Goal: Entertainment & Leisure: Consume media (video, audio)

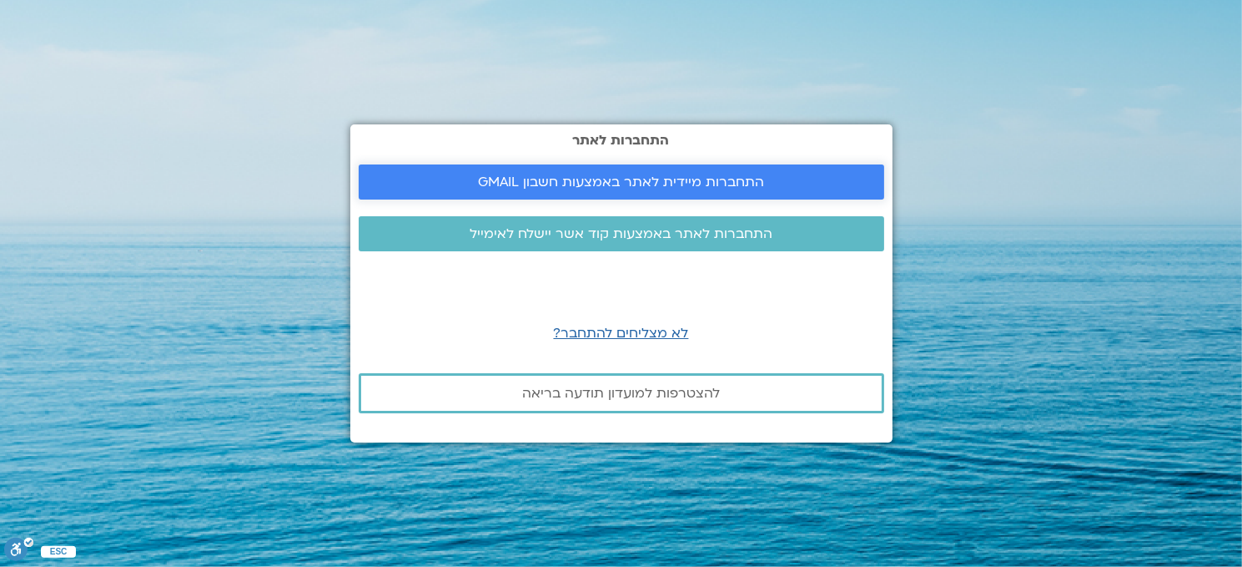
click at [730, 179] on span "התחברות מיידית לאתר באמצעות חשבון GMAIL" at bounding box center [621, 181] width 286 height 15
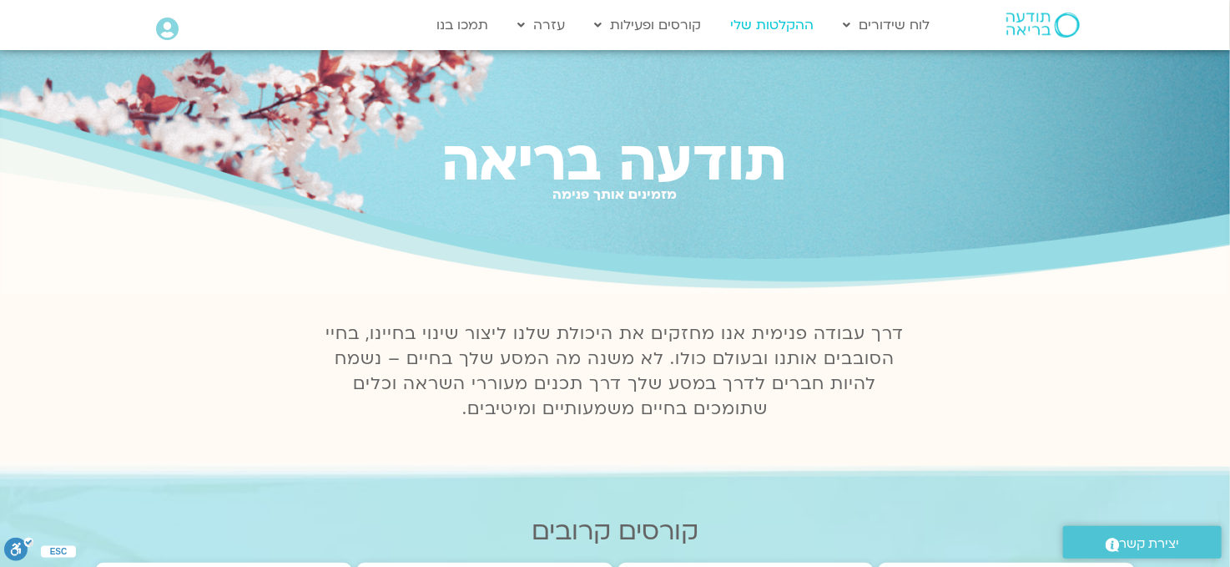
click at [768, 22] on link "ההקלטות שלי" at bounding box center [772, 25] width 100 height 32
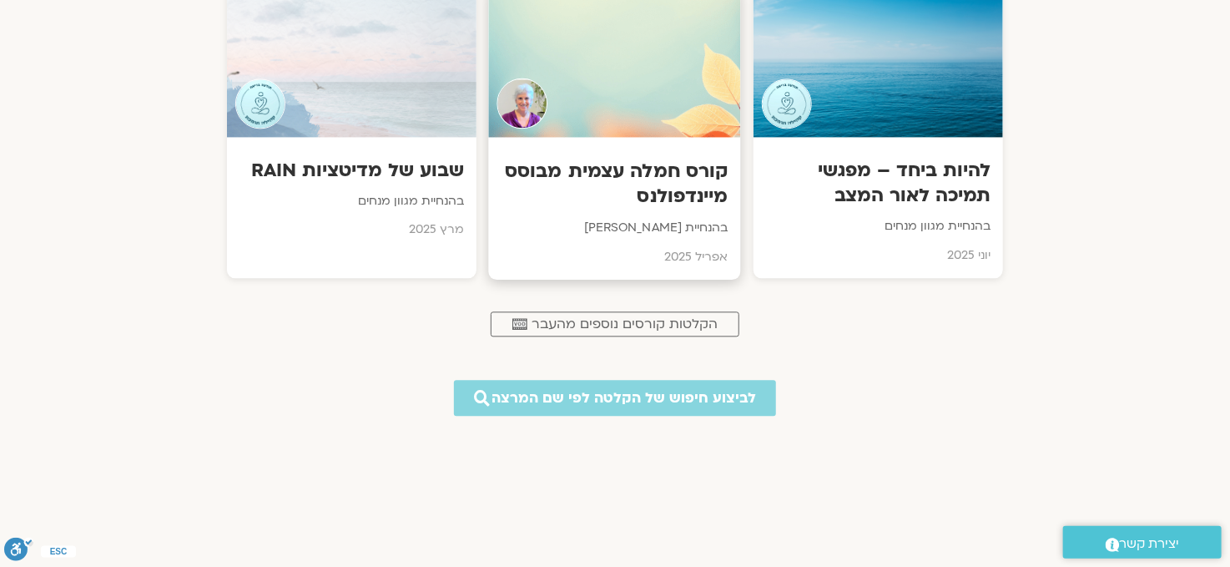
scroll to position [1752, 0]
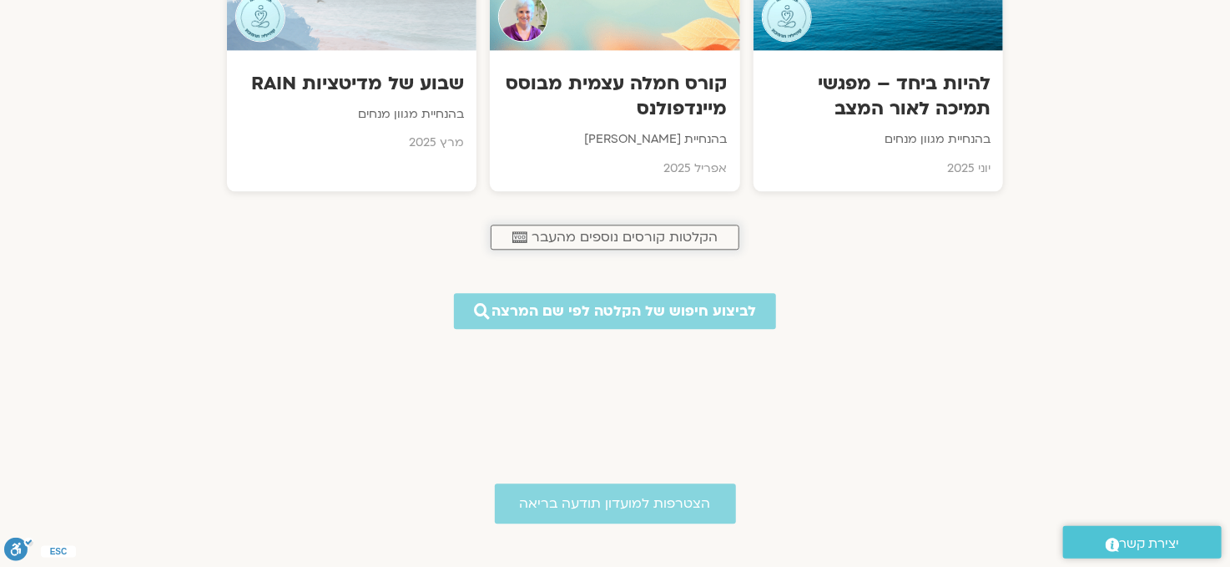
click at [605, 233] on span "הקלטות קורסים נוספים מהעבר" at bounding box center [624, 236] width 186 height 15
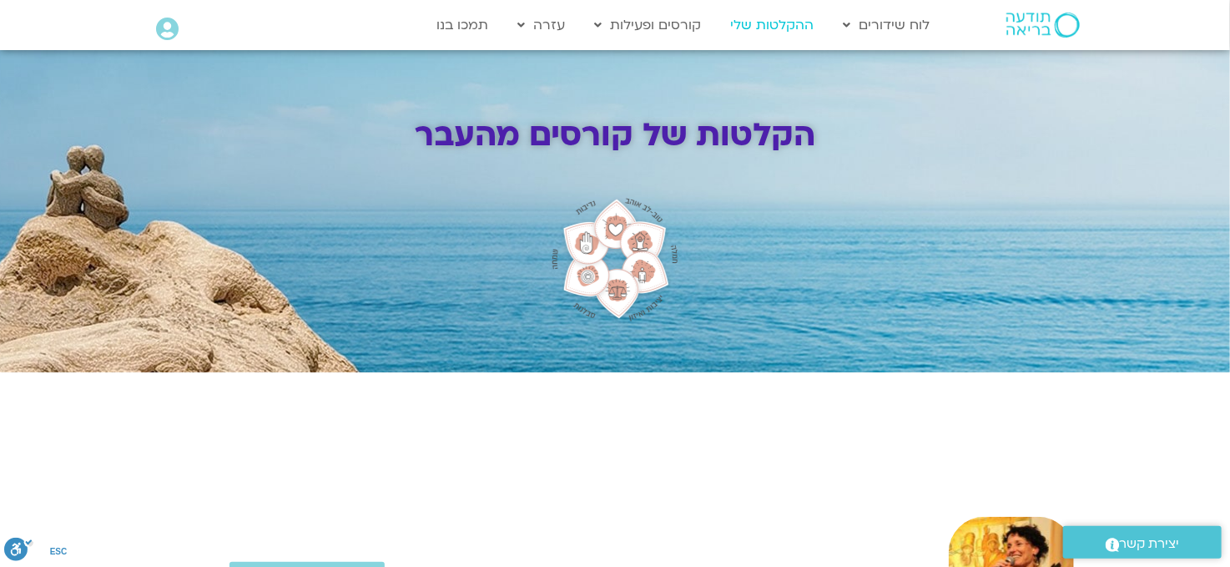
click at [745, 26] on link "ההקלטות שלי" at bounding box center [772, 25] width 100 height 32
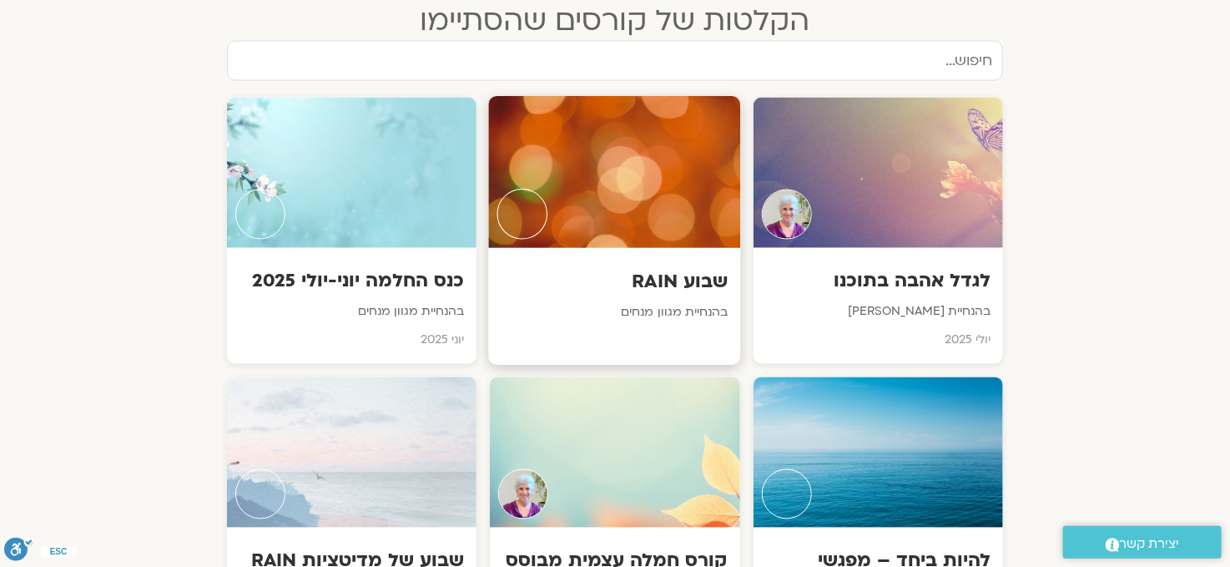
scroll to position [1335, 0]
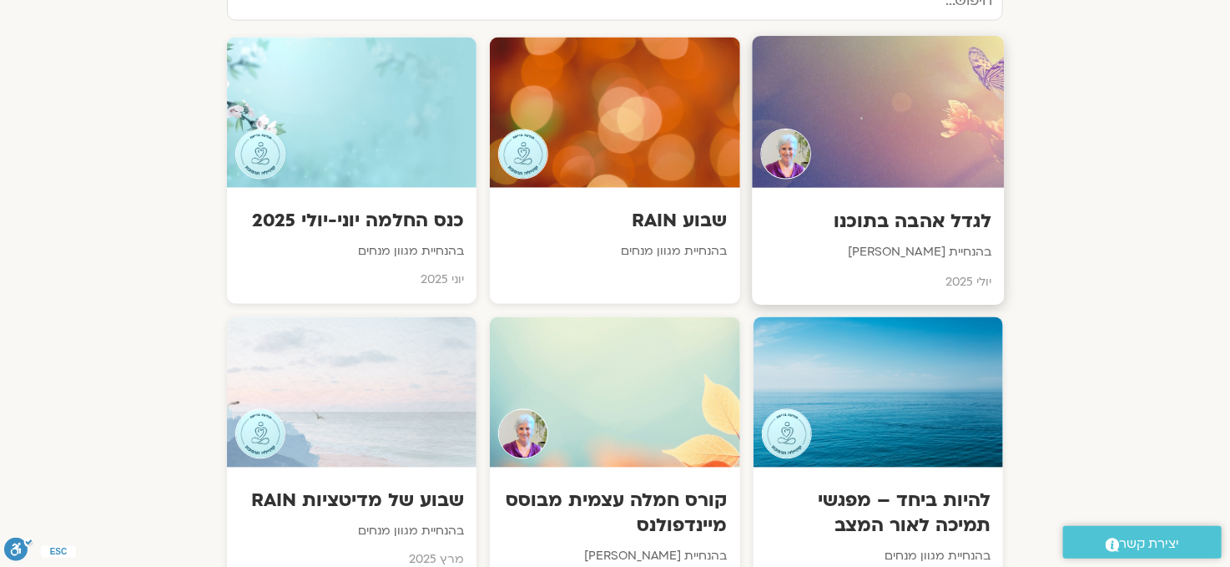
click at [878, 173] on div at bounding box center [878, 112] width 252 height 152
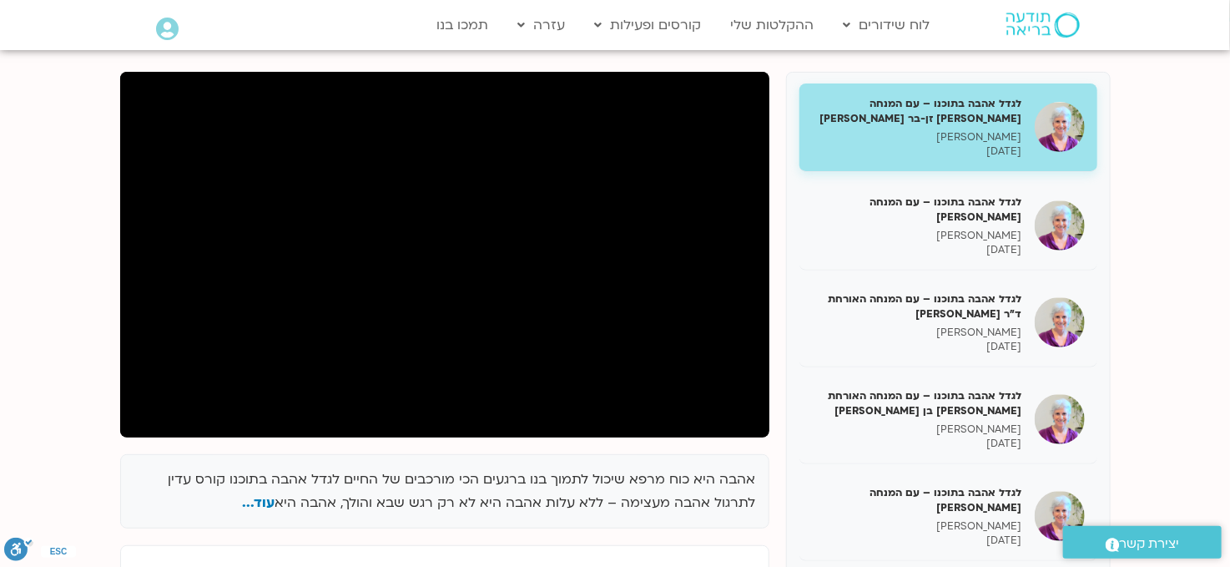
scroll to position [250, 0]
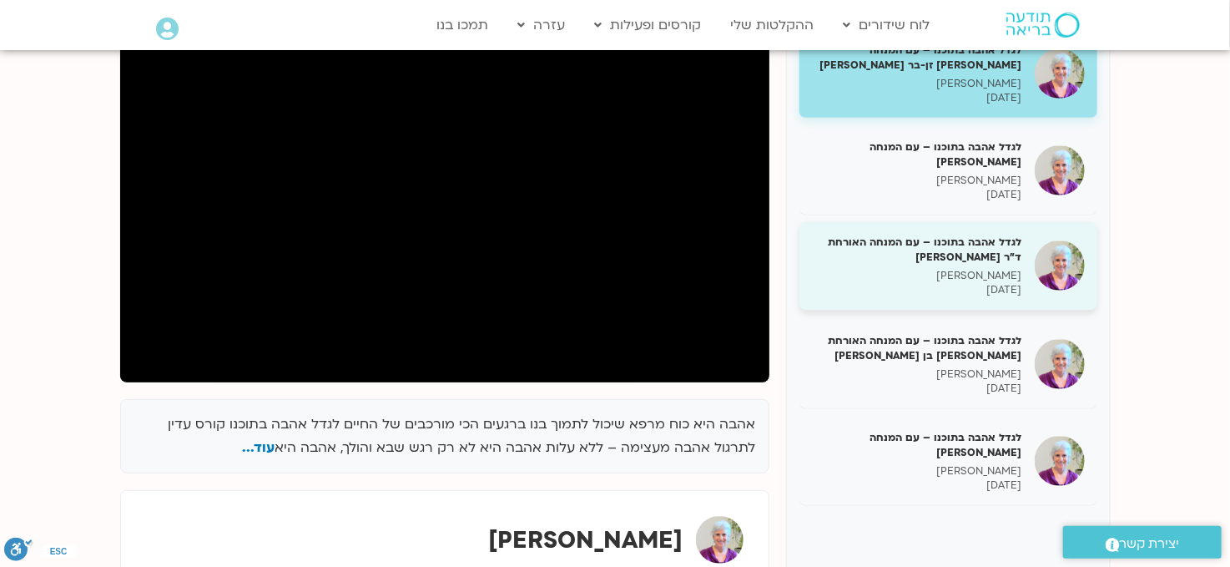
click at [910, 249] on h5 "לגדל אהבה בתוכנו – עם המנחה האורחת ד"ר נועה אלבלדה" at bounding box center [917, 249] width 210 height 30
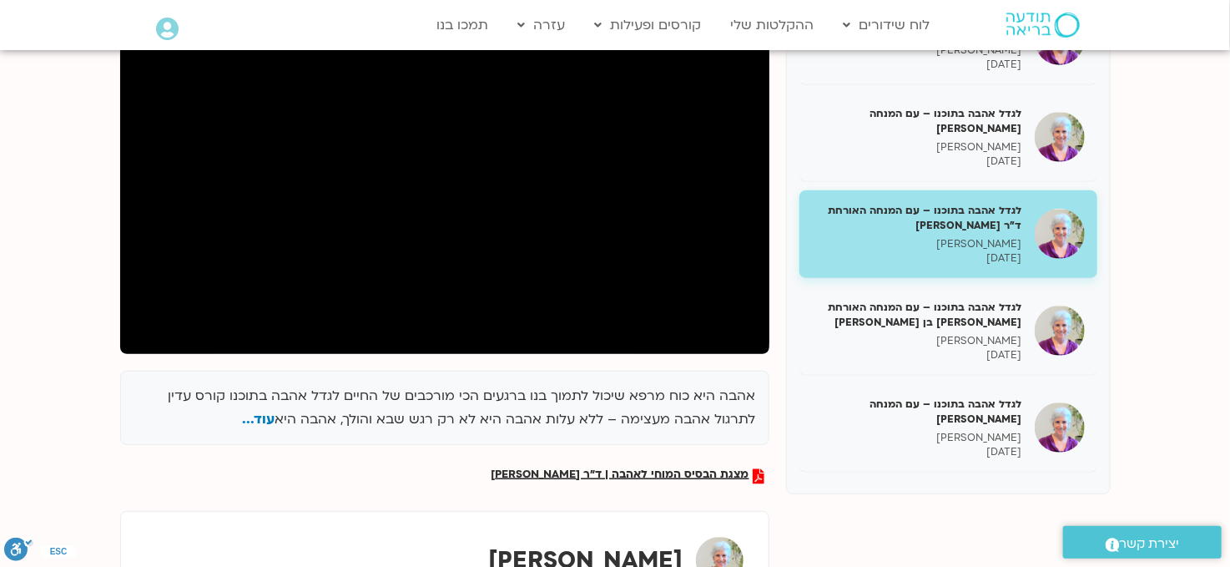
scroll to position [334, 0]
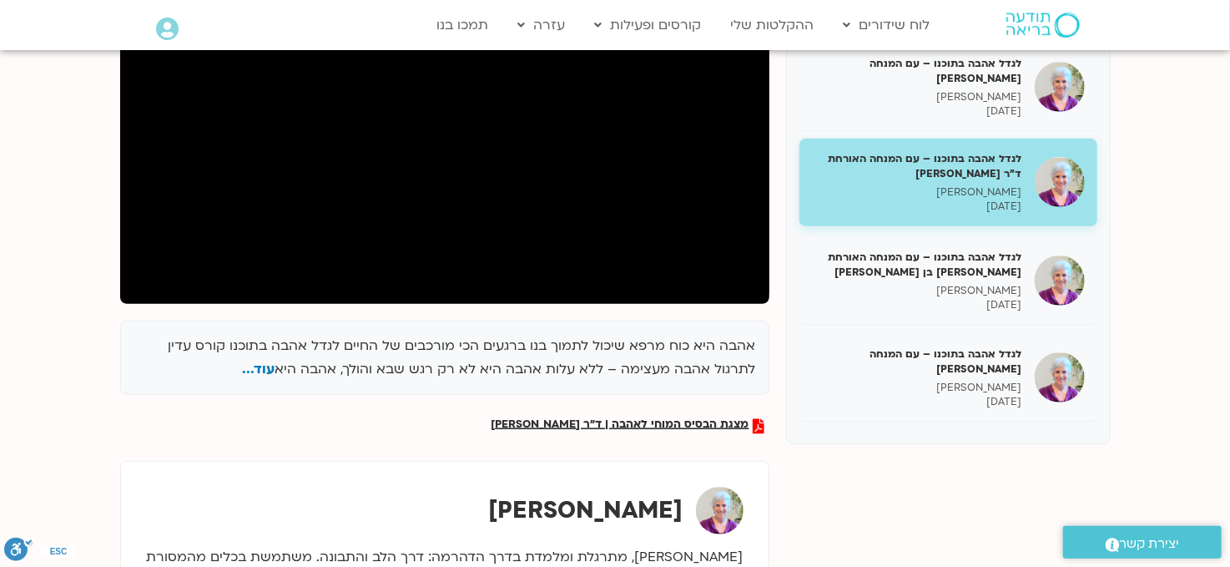
click at [884, 199] on p "28/07/2025" at bounding box center [917, 206] width 210 height 14
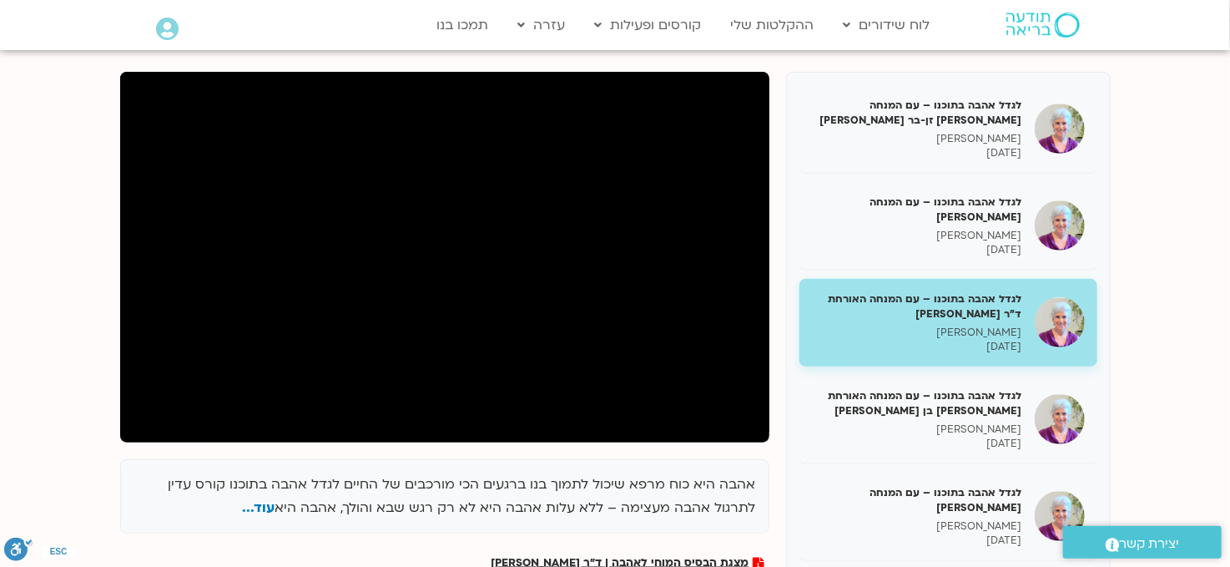
scroll to position [167, 0]
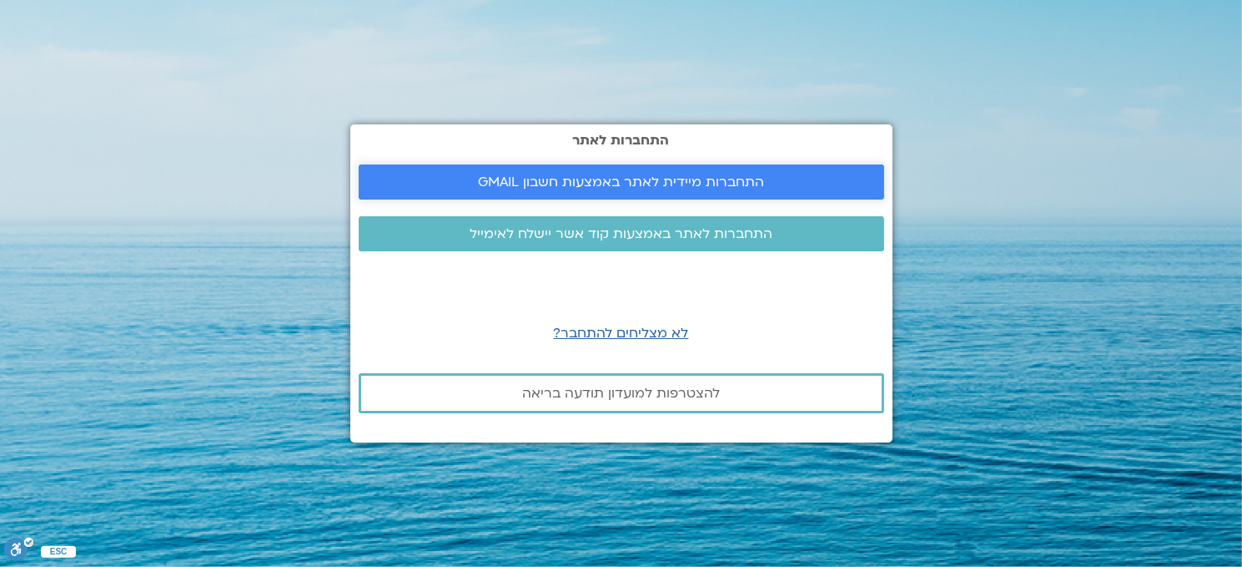
click at [729, 185] on span "התחברות מיידית לאתר באמצעות חשבון GMAIL" at bounding box center [621, 181] width 286 height 15
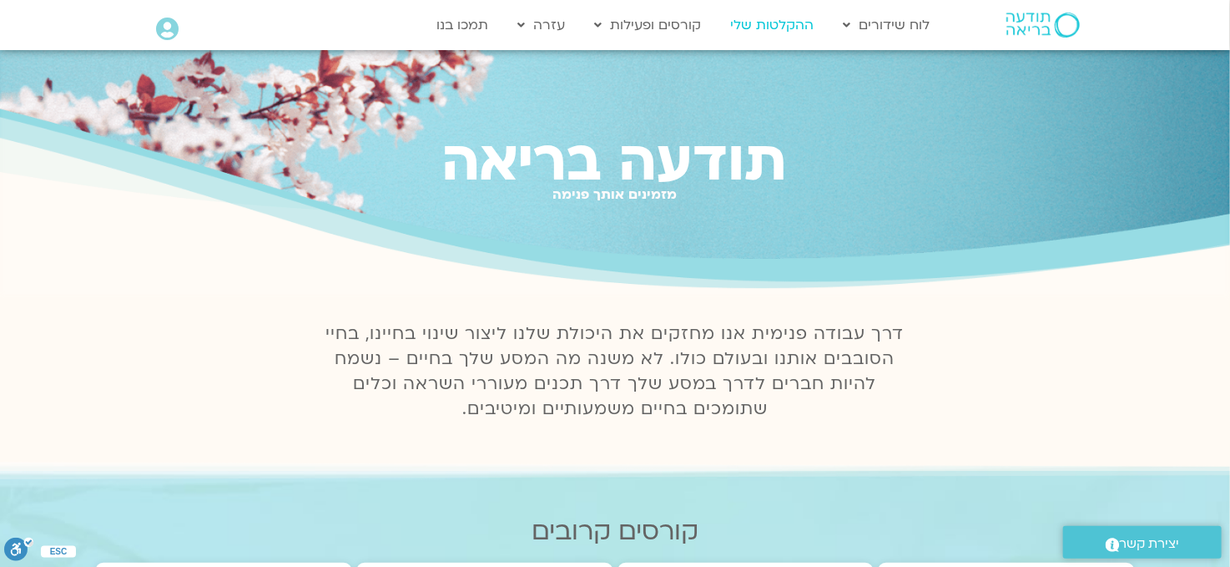
click at [782, 23] on link "ההקלטות שלי" at bounding box center [772, 25] width 100 height 32
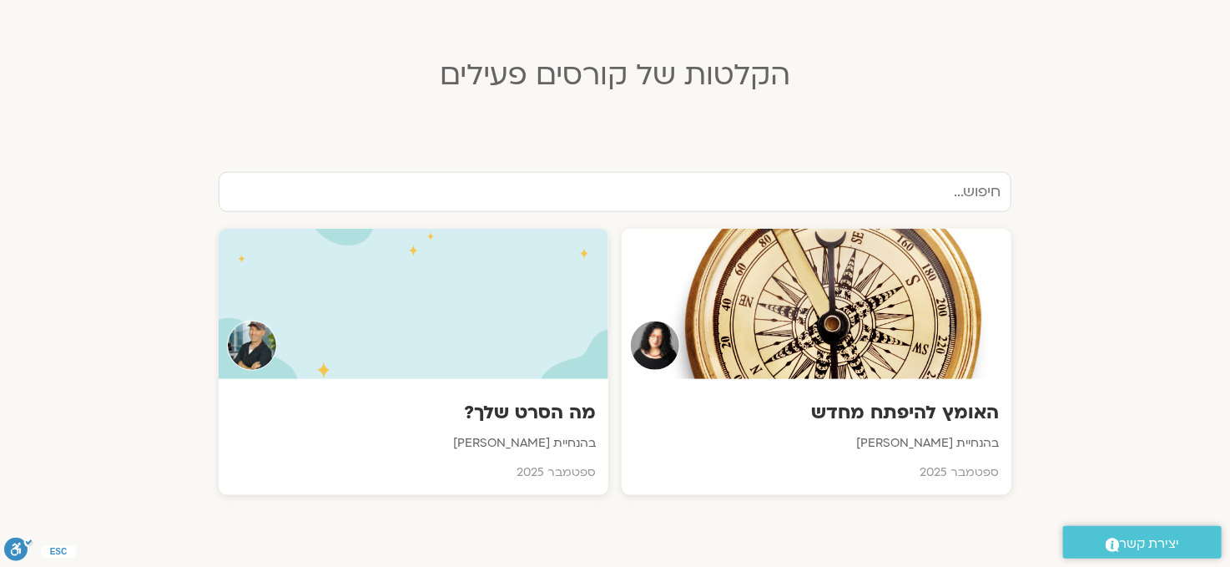
scroll to position [751, 0]
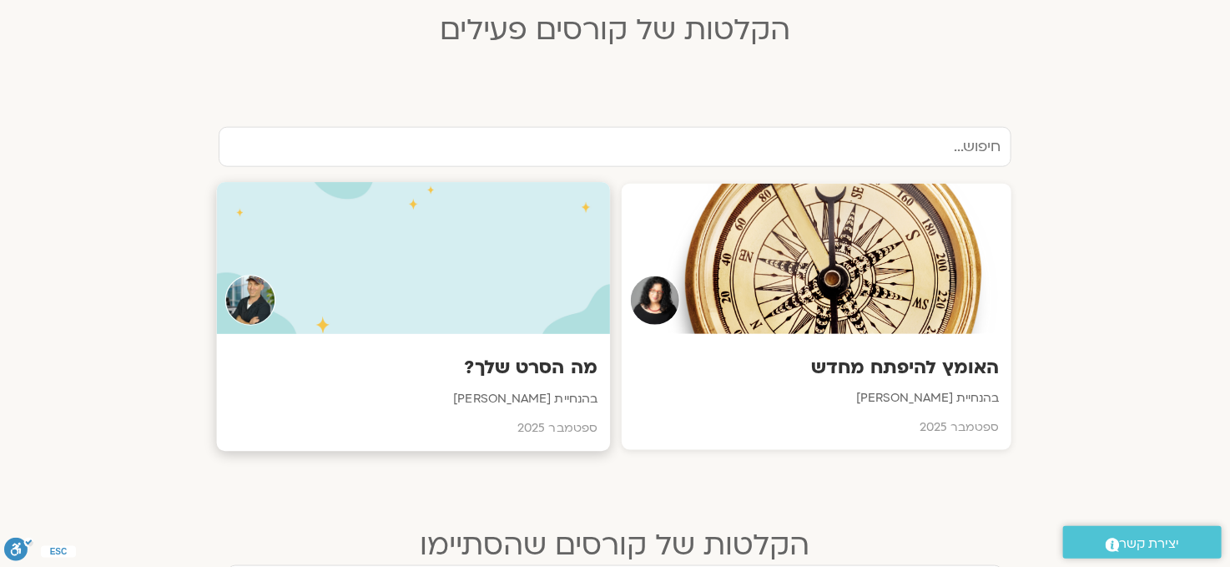
click at [400, 299] on div at bounding box center [414, 258] width 394 height 152
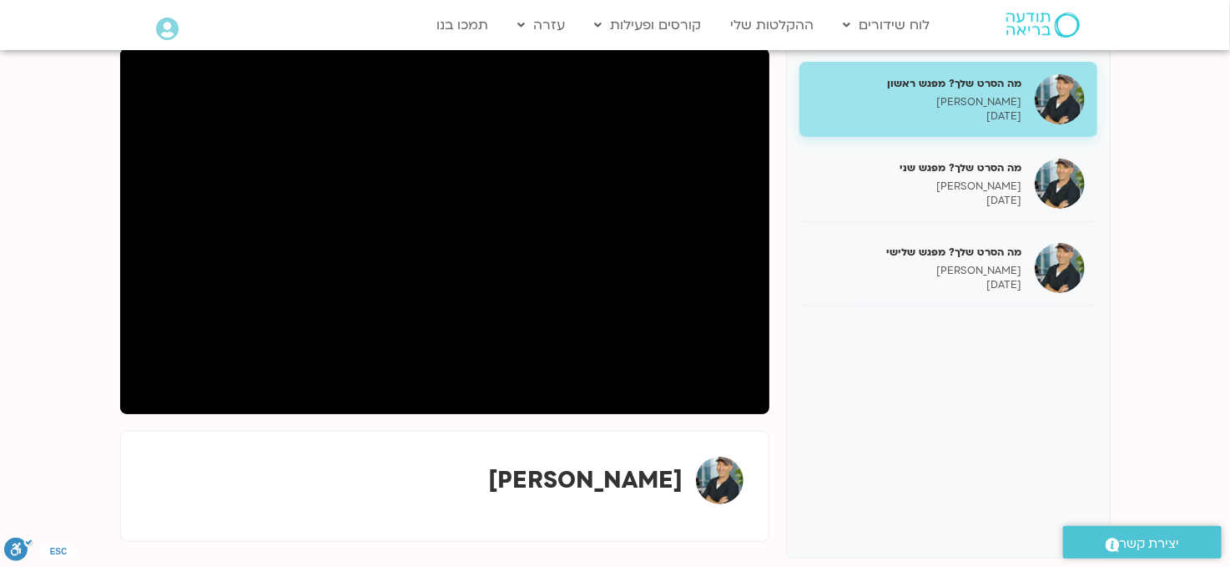
scroll to position [167, 0]
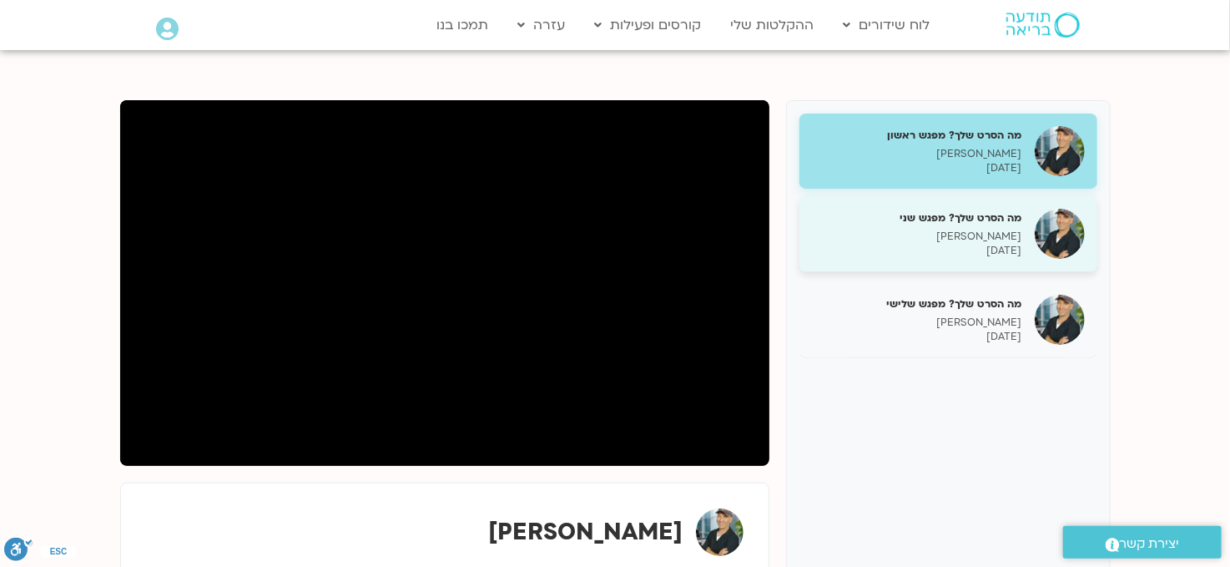
click at [969, 244] on p "[DATE]" at bounding box center [917, 251] width 210 height 14
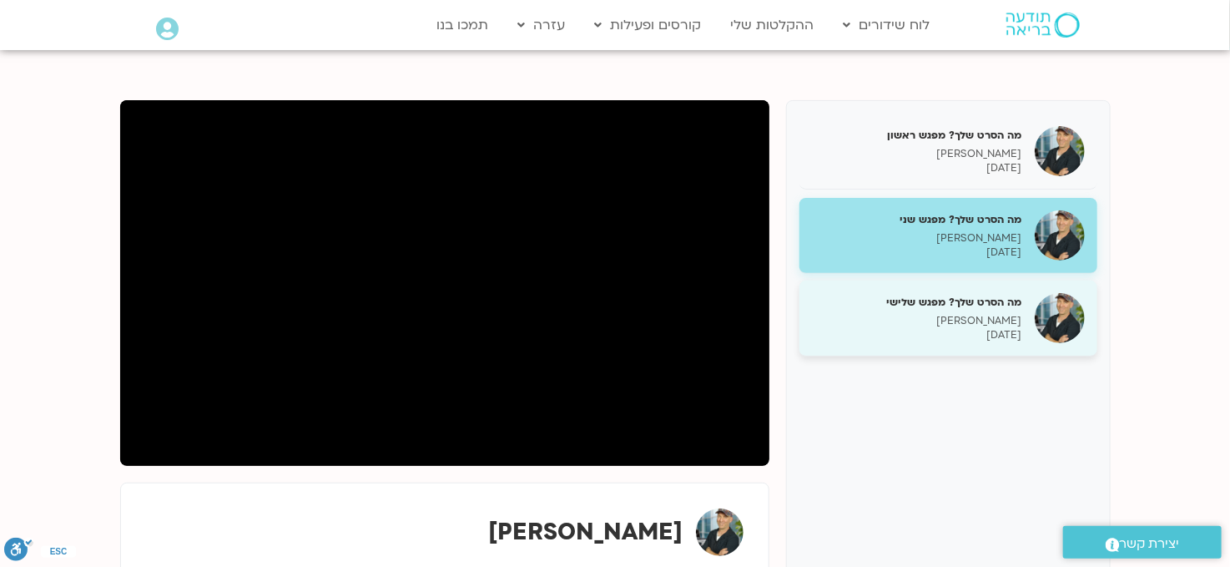
click at [891, 316] on p "[PERSON_NAME]" at bounding box center [917, 321] width 210 height 14
